Goal: Navigation & Orientation: Find specific page/section

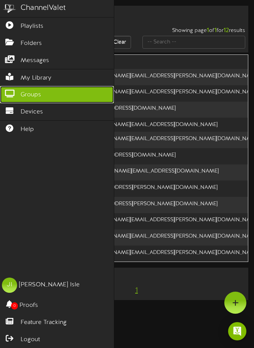
click at [37, 94] on span "Groups" at bounding box center [31, 95] width 21 height 9
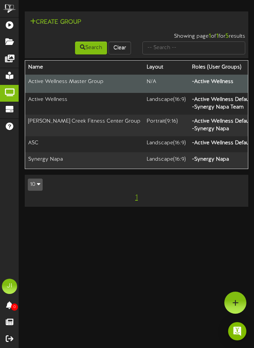
click at [59, 85] on td "Active Wellness Master Group" at bounding box center [84, 84] width 118 height 18
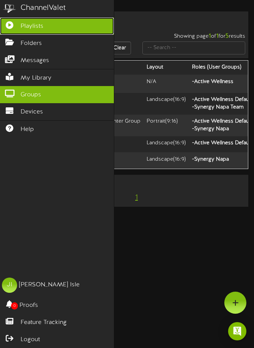
click at [23, 29] on span "Playlists" at bounding box center [32, 26] width 23 height 9
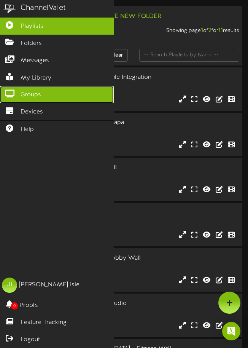
click at [29, 95] on span "Groups" at bounding box center [31, 95] width 21 height 9
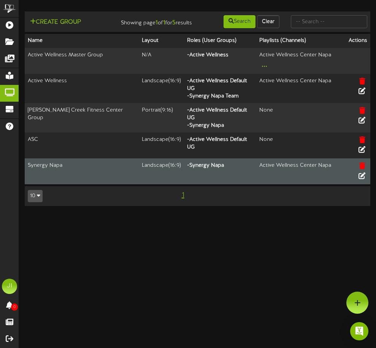
click at [65, 158] on td "Synergy Napa" at bounding box center [82, 171] width 114 height 26
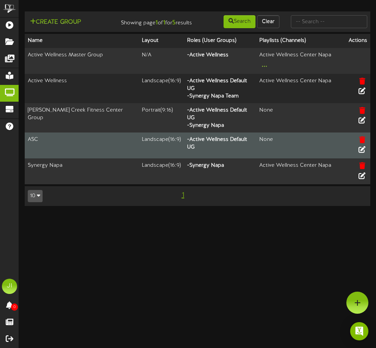
click at [38, 132] on td "ASC" at bounding box center [82, 145] width 114 height 26
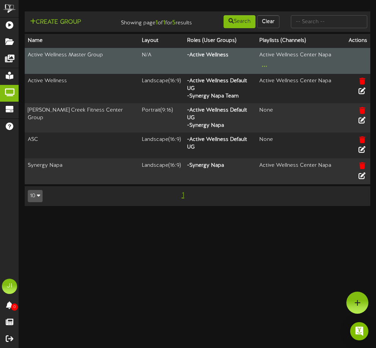
click at [62, 58] on td "Active Wellness Master Group" at bounding box center [82, 61] width 114 height 26
drag, startPoint x: 152, startPoint y: 64, endPoint x: 269, endPoint y: 64, distance: 117.6
click at [153, 64] on td "N/A" at bounding box center [161, 61] width 45 height 26
click at [254, 64] on div "Active Wellness Center Napa ..." at bounding box center [300, 60] width 80 height 19
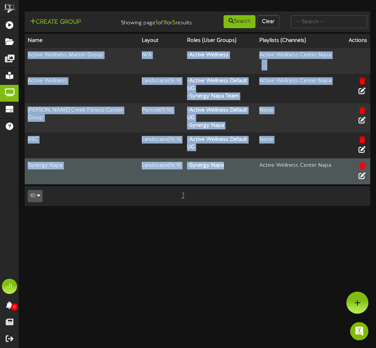
drag, startPoint x: 29, startPoint y: 62, endPoint x: 198, endPoint y: 146, distance: 188.6
click at [198, 146] on tbody "Active Wellness Master Group N/A - Active Wellness Active Wellness Center Napa …" at bounding box center [198, 116] width 346 height 136
click at [208, 158] on th "- Synergy Napa" at bounding box center [220, 171] width 72 height 26
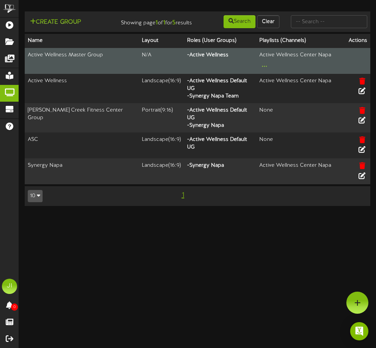
click at [53, 59] on td "Active Wellness Master Group" at bounding box center [82, 61] width 114 height 26
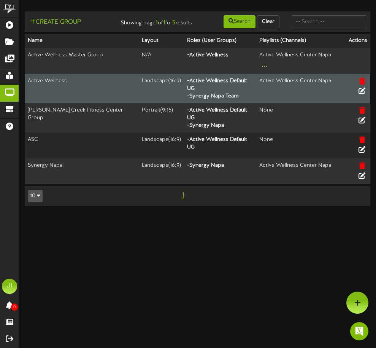
click at [45, 78] on td "Active Wellness" at bounding box center [82, 88] width 114 height 29
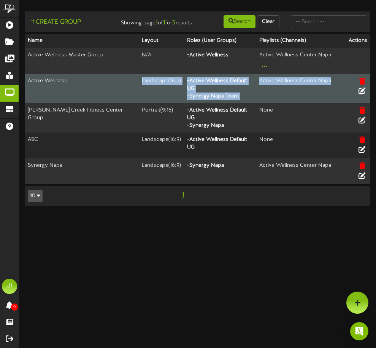
drag, startPoint x: 97, startPoint y: 85, endPoint x: 275, endPoint y: 86, distance: 177.8
click at [254, 86] on tr "Active Wellness Landscape ( 16:9 ) - Active Wellness Default UG - Synergy Napa …" at bounding box center [198, 88] width 346 height 29
click at [254, 86] on td "Active Wellness Center Napa" at bounding box center [300, 88] width 86 height 29
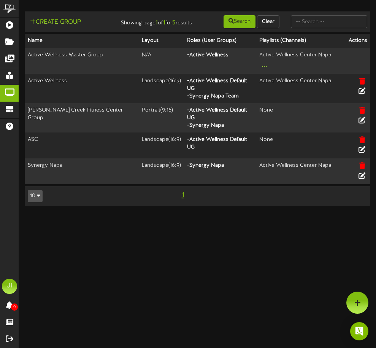
click at [39, 190] on button "10" at bounding box center [35, 196] width 15 height 12
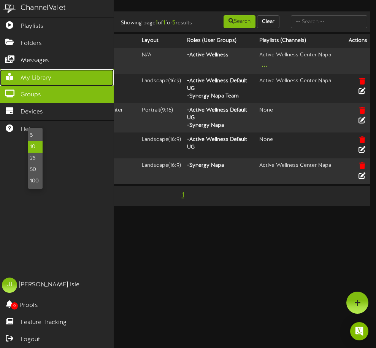
click at [20, 77] on link "My Library" at bounding box center [57, 77] width 114 height 17
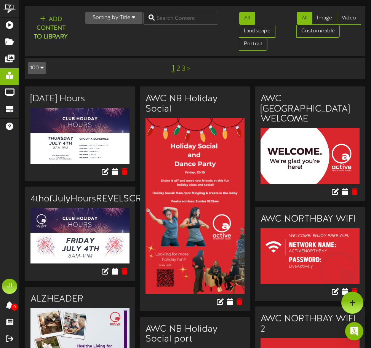
click at [177, 70] on link "2" at bounding box center [178, 69] width 4 height 8
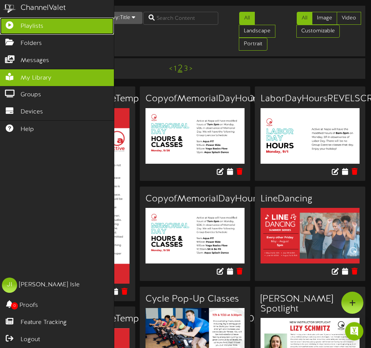
click at [9, 23] on icon at bounding box center [9, 24] width 19 height 6
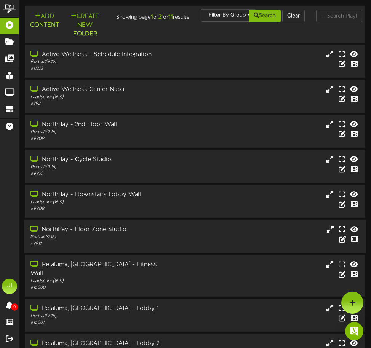
click at [78, 226] on div "NorthBay - Floor Zone Studio" at bounding box center [95, 229] width 131 height 9
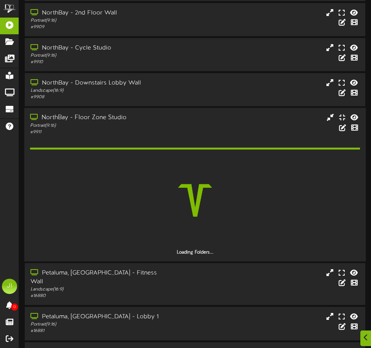
scroll to position [113, 0]
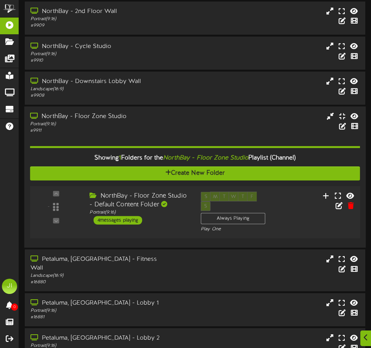
click at [115, 195] on div "NorthBay - Floor Zone Studio - Default Content Folder" at bounding box center [138, 201] width 99 height 18
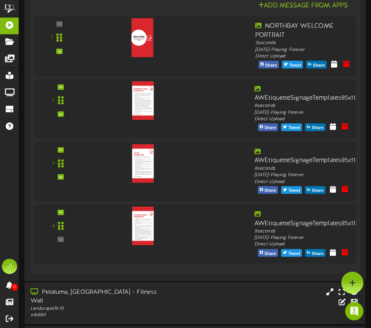
scroll to position [375, 0]
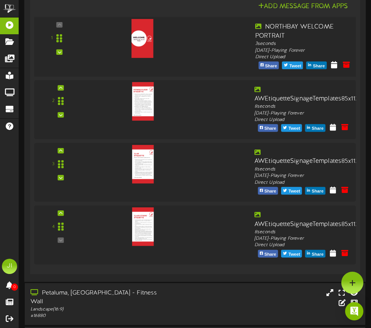
click at [140, 48] on img at bounding box center [142, 38] width 22 height 39
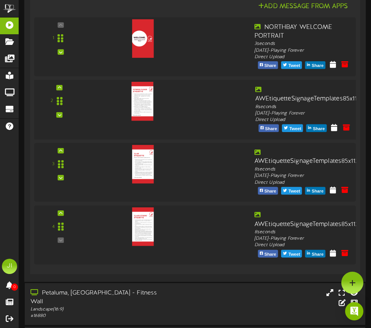
click at [145, 92] on img at bounding box center [142, 101] width 22 height 39
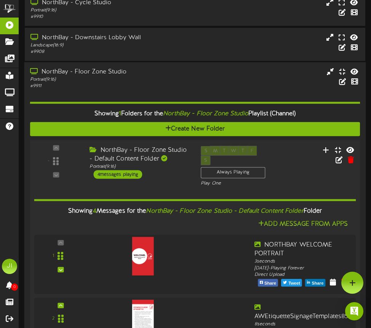
scroll to position [0, 0]
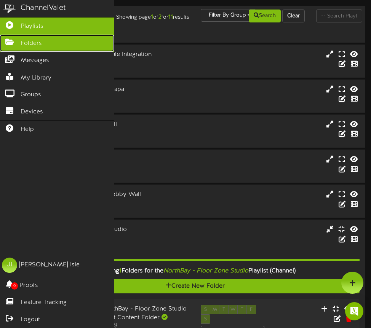
click at [26, 43] on span "Folders" at bounding box center [31, 43] width 21 height 9
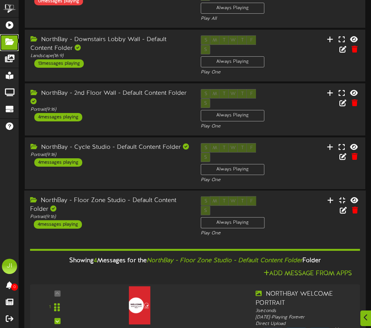
scroll to position [131, 0]
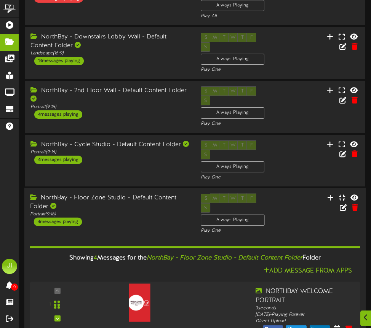
click at [62, 218] on div "4 messages playing" at bounding box center [58, 222] width 48 height 8
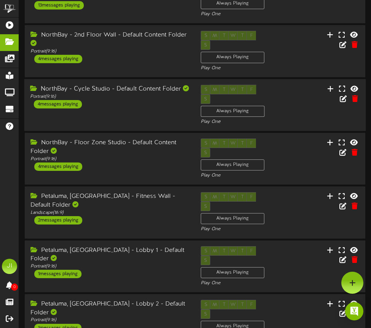
scroll to position [185, 0]
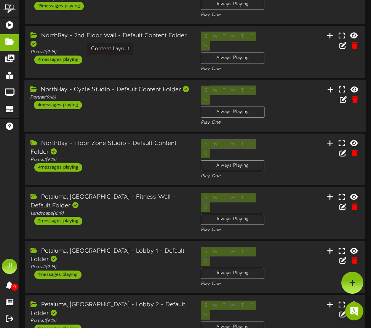
click at [115, 94] on div "Portrait ( 9:16 )" at bounding box center [109, 97] width 159 height 6
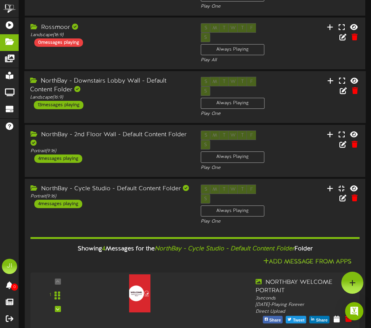
scroll to position [76, 0]
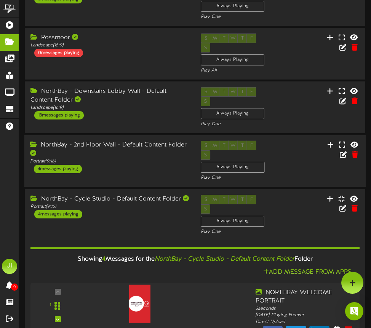
click at [120, 141] on div "NorthBay - 2nd Floor Wall - Default Content Folder" at bounding box center [109, 150] width 159 height 18
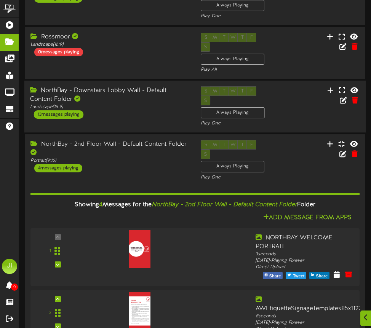
scroll to position [78, 0]
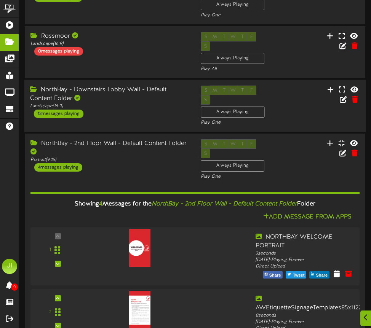
click at [114, 86] on div "NorthBay - Downstairs Lobby Wall - Default Content Folder" at bounding box center [109, 95] width 159 height 18
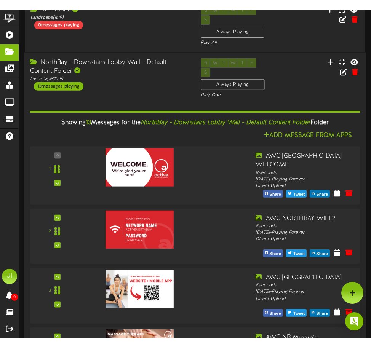
scroll to position [114, 0]
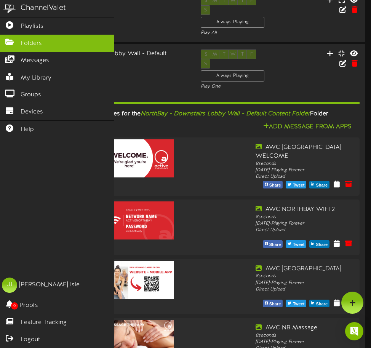
click at [32, 9] on div "ChannelValet" at bounding box center [43, 8] width 45 height 11
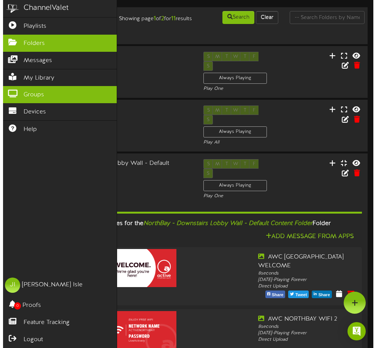
scroll to position [0, 0]
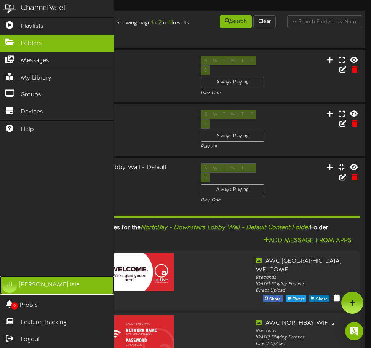
click at [35, 283] on div "Jessica Isle" at bounding box center [49, 285] width 61 height 9
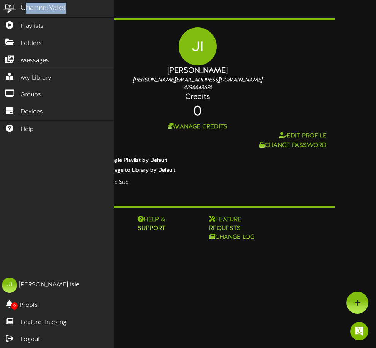
drag, startPoint x: 25, startPoint y: 8, endPoint x: 81, endPoint y: 10, distance: 55.6
click at [83, 13] on div "ChannelValet" at bounding box center [57, 8] width 114 height 17
click at [81, 10] on div "ChannelValet" at bounding box center [57, 8] width 114 height 17
drag, startPoint x: 72, startPoint y: 10, endPoint x: 21, endPoint y: 11, distance: 51.0
click at [21, 11] on div "ChannelValet" at bounding box center [57, 8] width 114 height 17
